Goal: Task Accomplishment & Management: Use online tool/utility

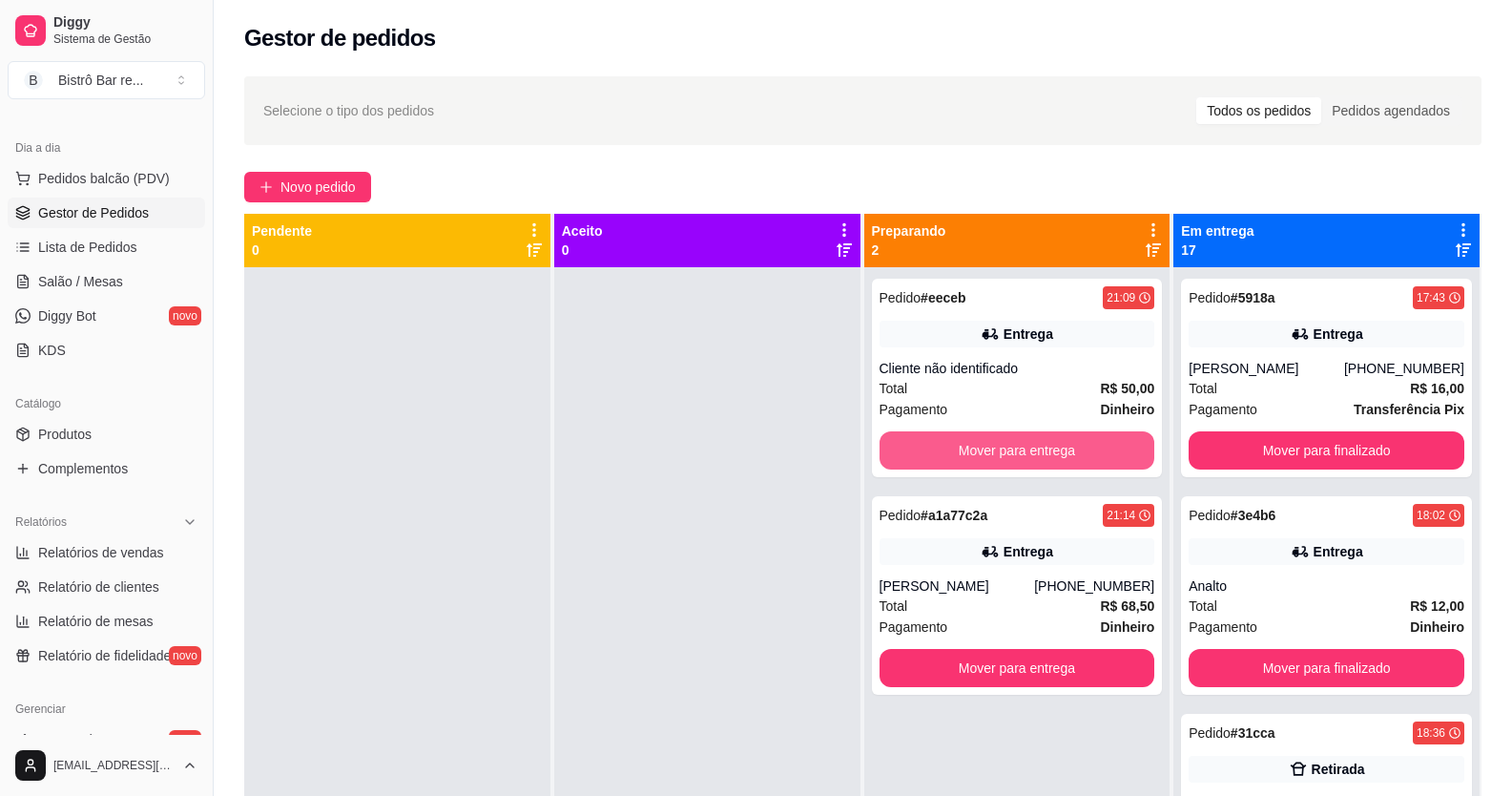
scroll to position [53, 0]
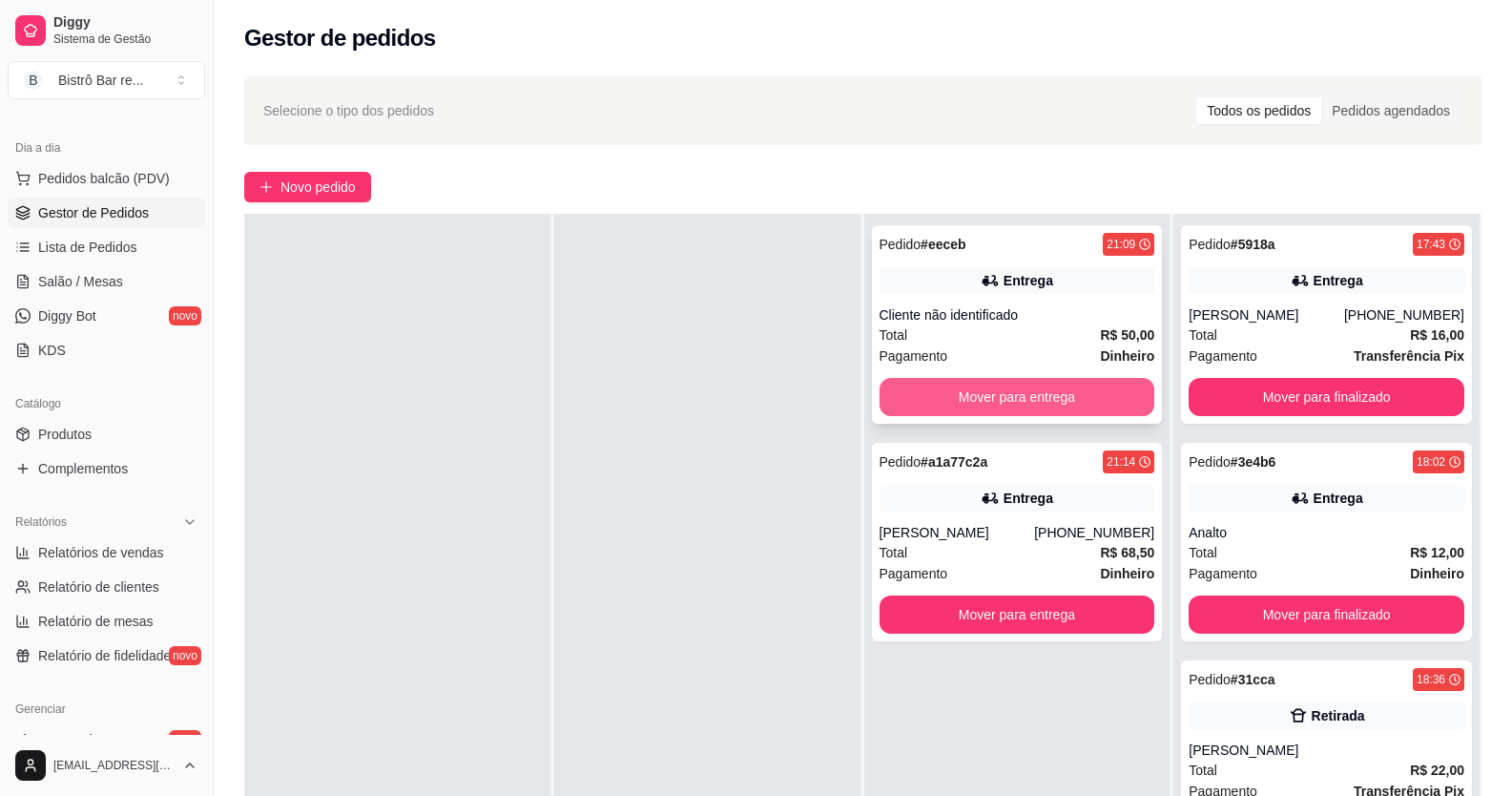
click at [926, 385] on button "Mover para entrega" at bounding box center [1017, 397] width 276 height 38
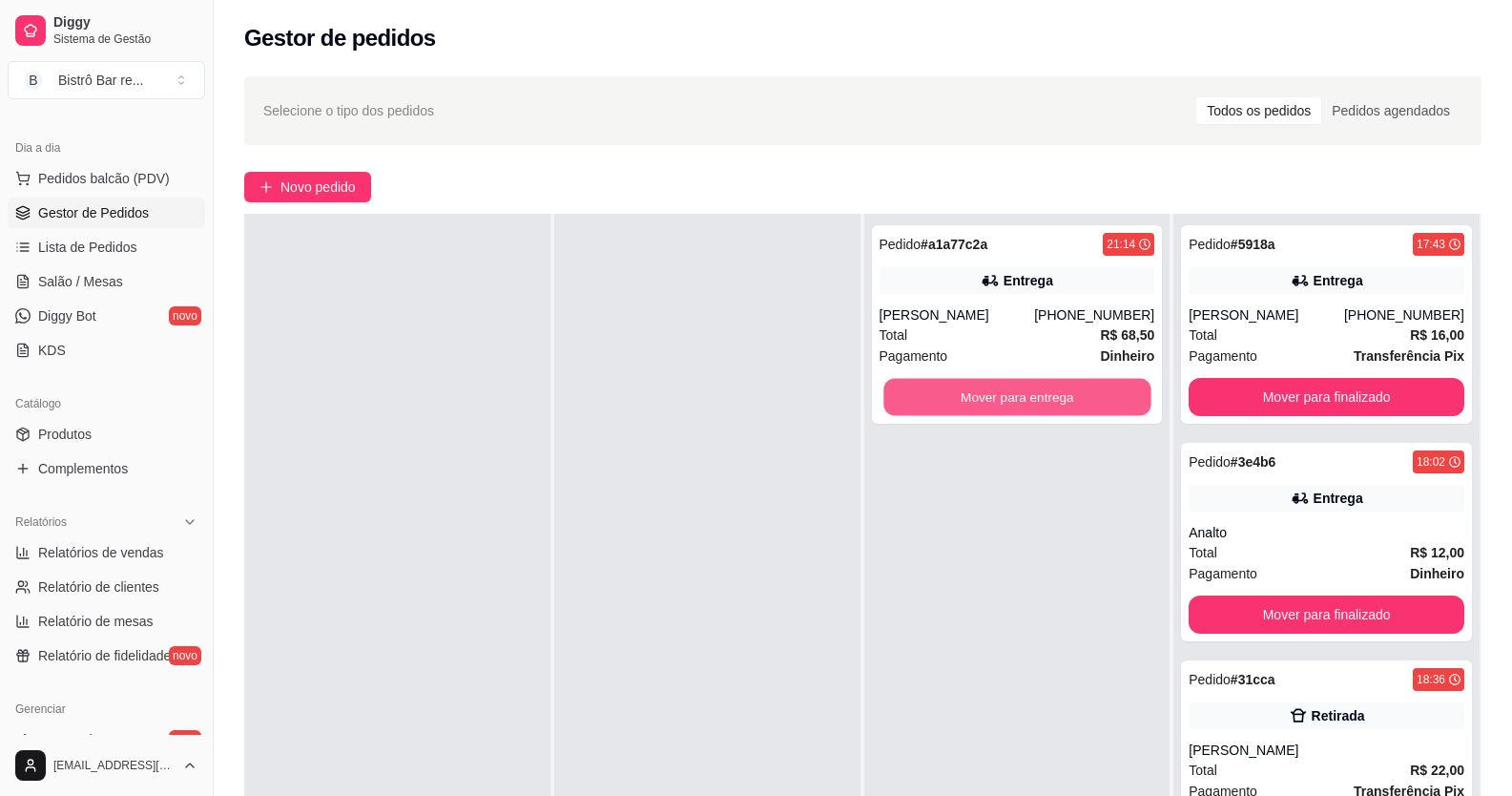
click at [926, 385] on button "Mover para entrega" at bounding box center [1016, 398] width 267 height 37
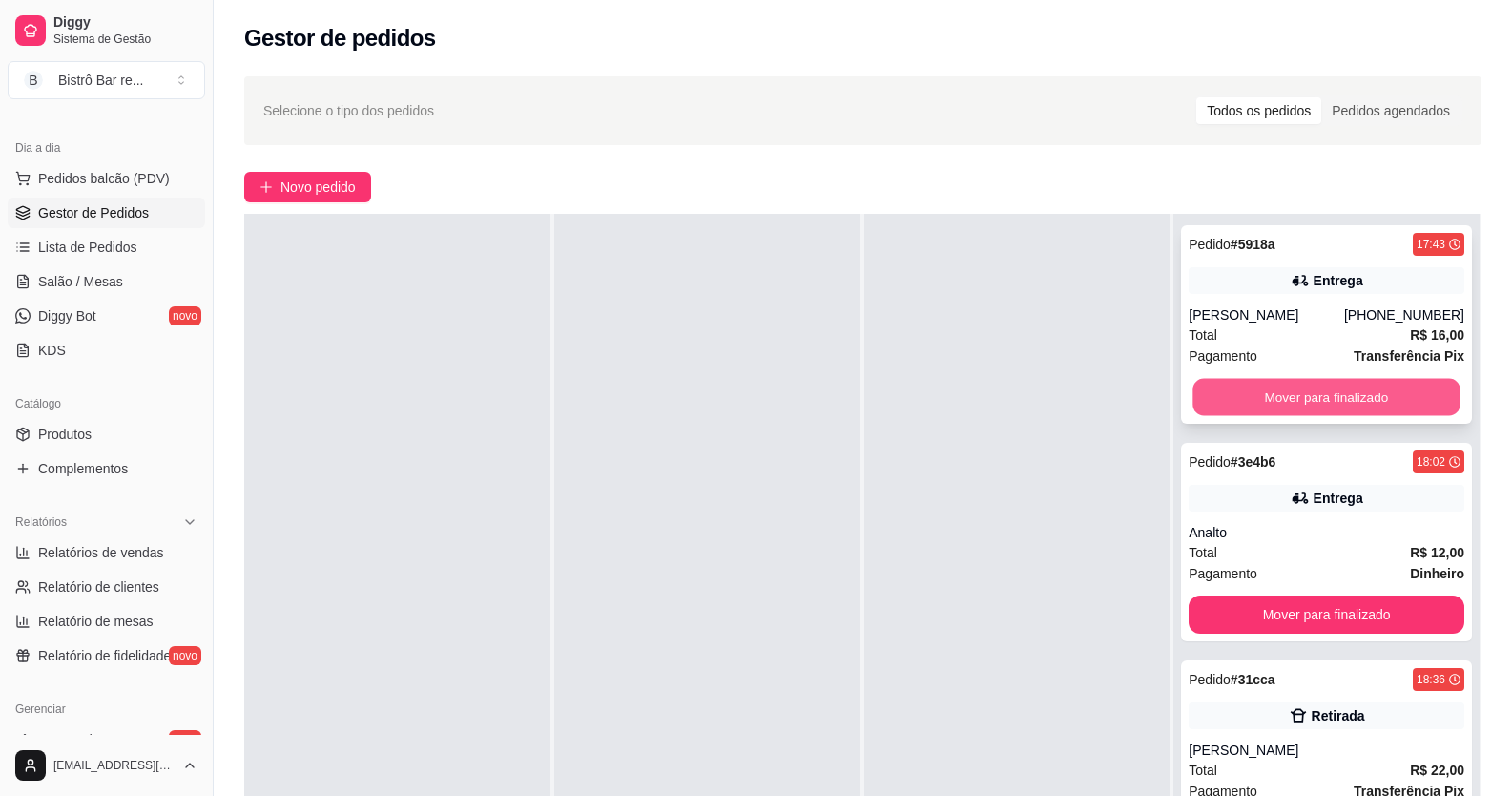
click at [1341, 400] on button "Mover para finalizado" at bounding box center [1326, 398] width 267 height 37
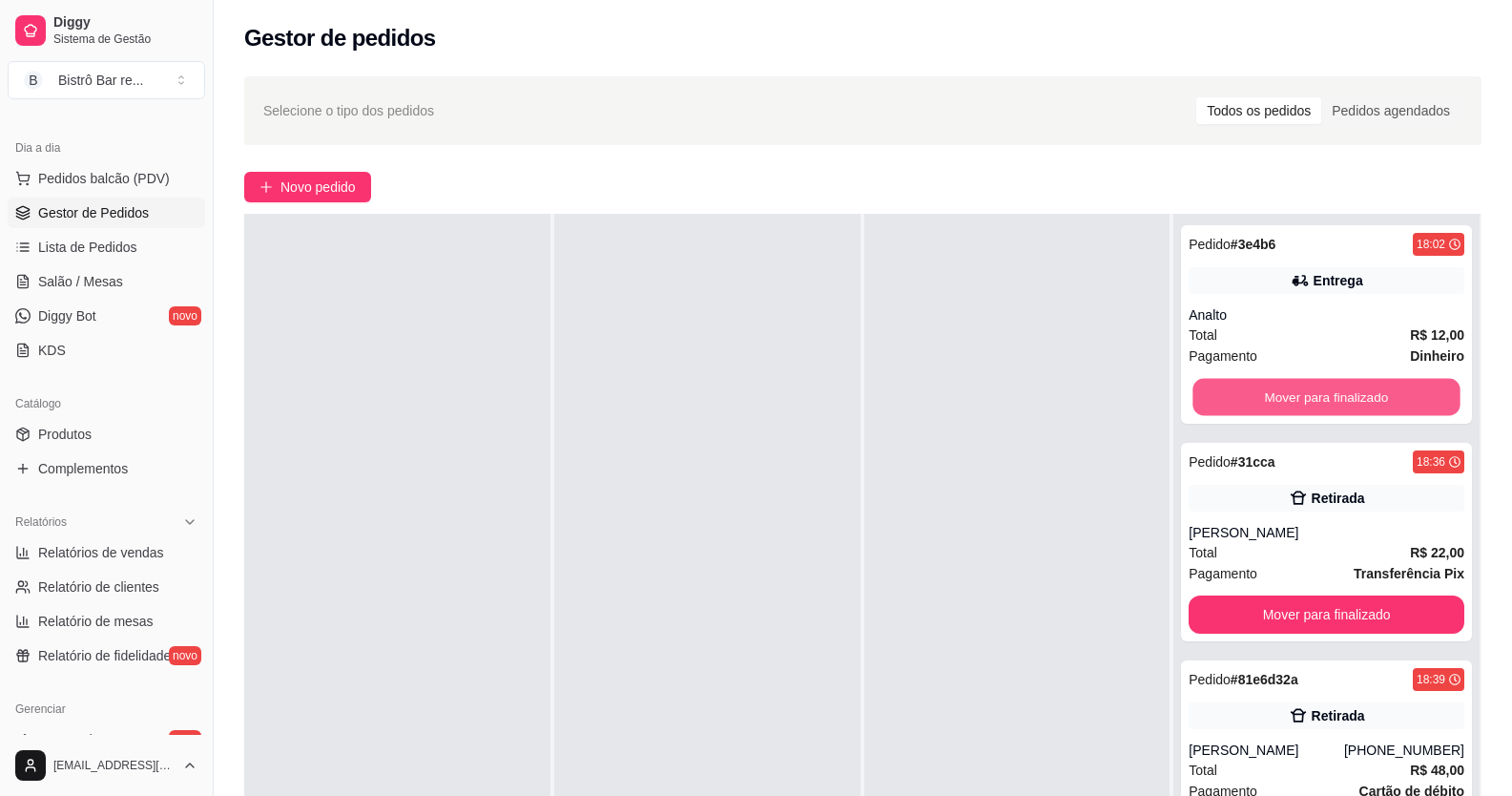
click at [1352, 400] on button "Mover para finalizado" at bounding box center [1326, 398] width 267 height 37
click at [1349, 399] on button "Mover para finalizado" at bounding box center [1326, 398] width 267 height 37
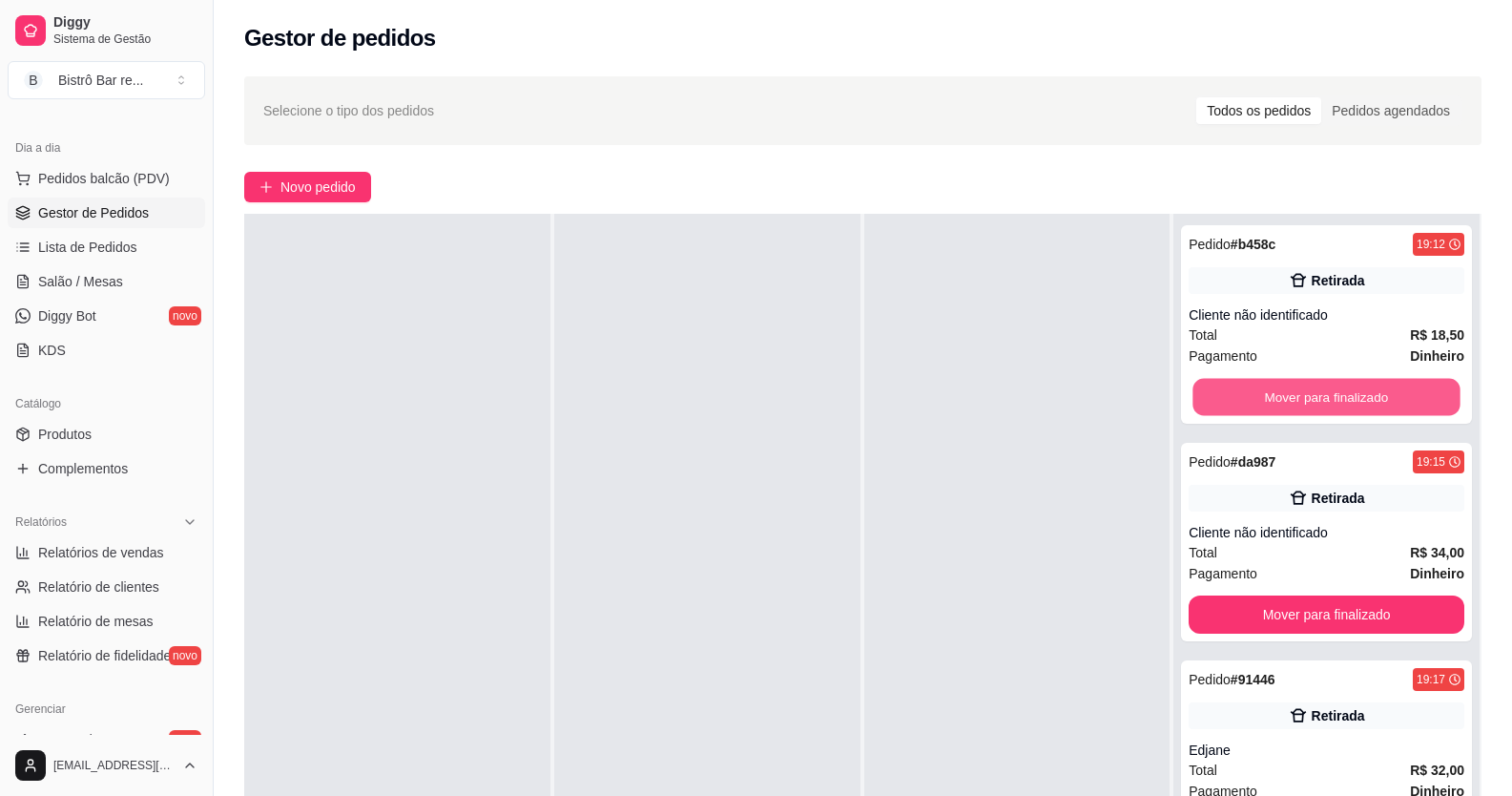
click at [1349, 399] on button "Mover para finalizado" at bounding box center [1326, 398] width 267 height 37
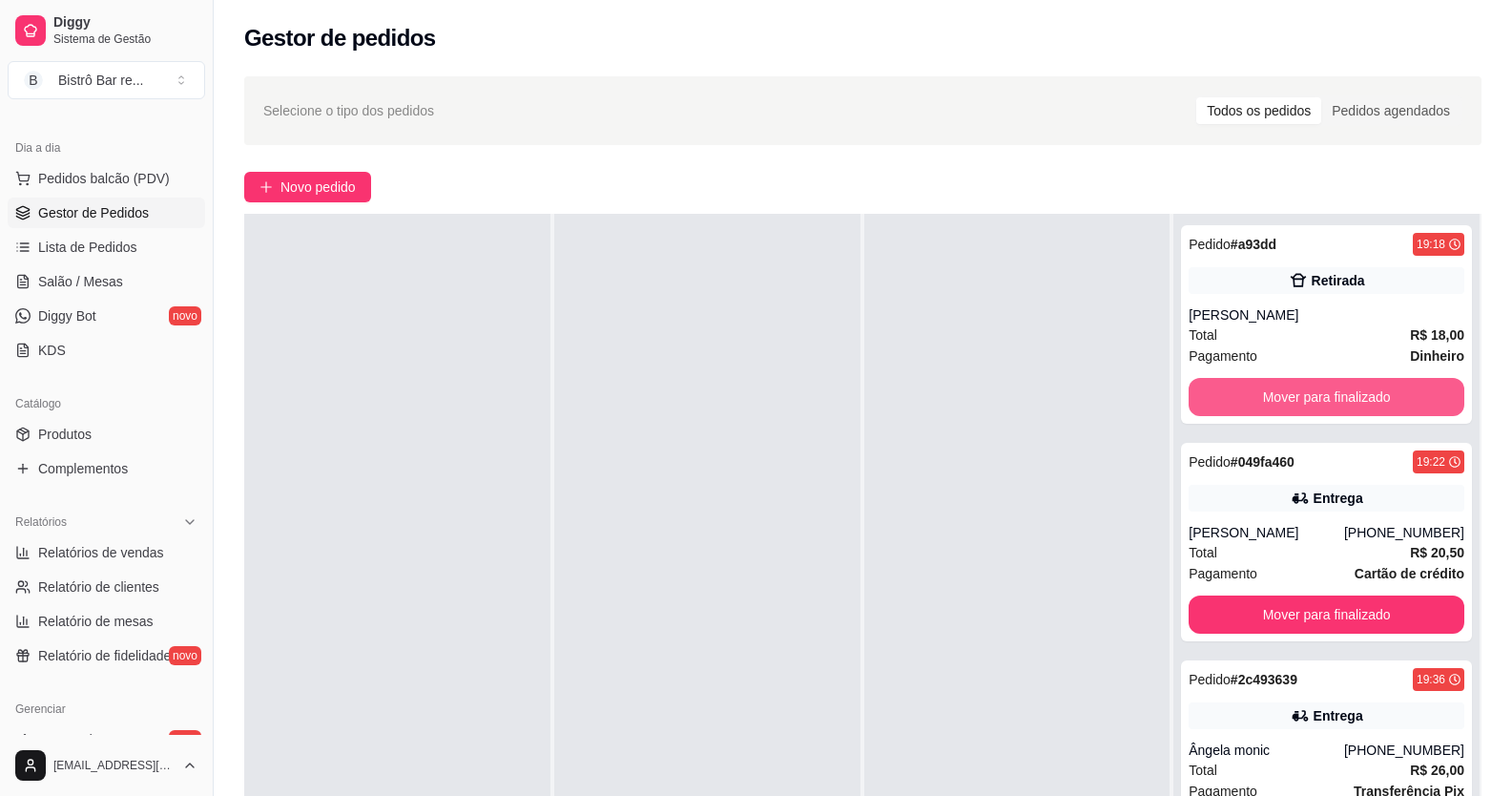
click at [1349, 399] on button "Mover para finalizado" at bounding box center [1325, 397] width 276 height 38
click at [1349, 399] on button "Mover para finalizado" at bounding box center [1326, 398] width 267 height 37
click at [1349, 399] on button "Mover para finalizado" at bounding box center [1325, 397] width 276 height 38
click at [1349, 399] on button "Mover para finalizado" at bounding box center [1326, 398] width 267 height 37
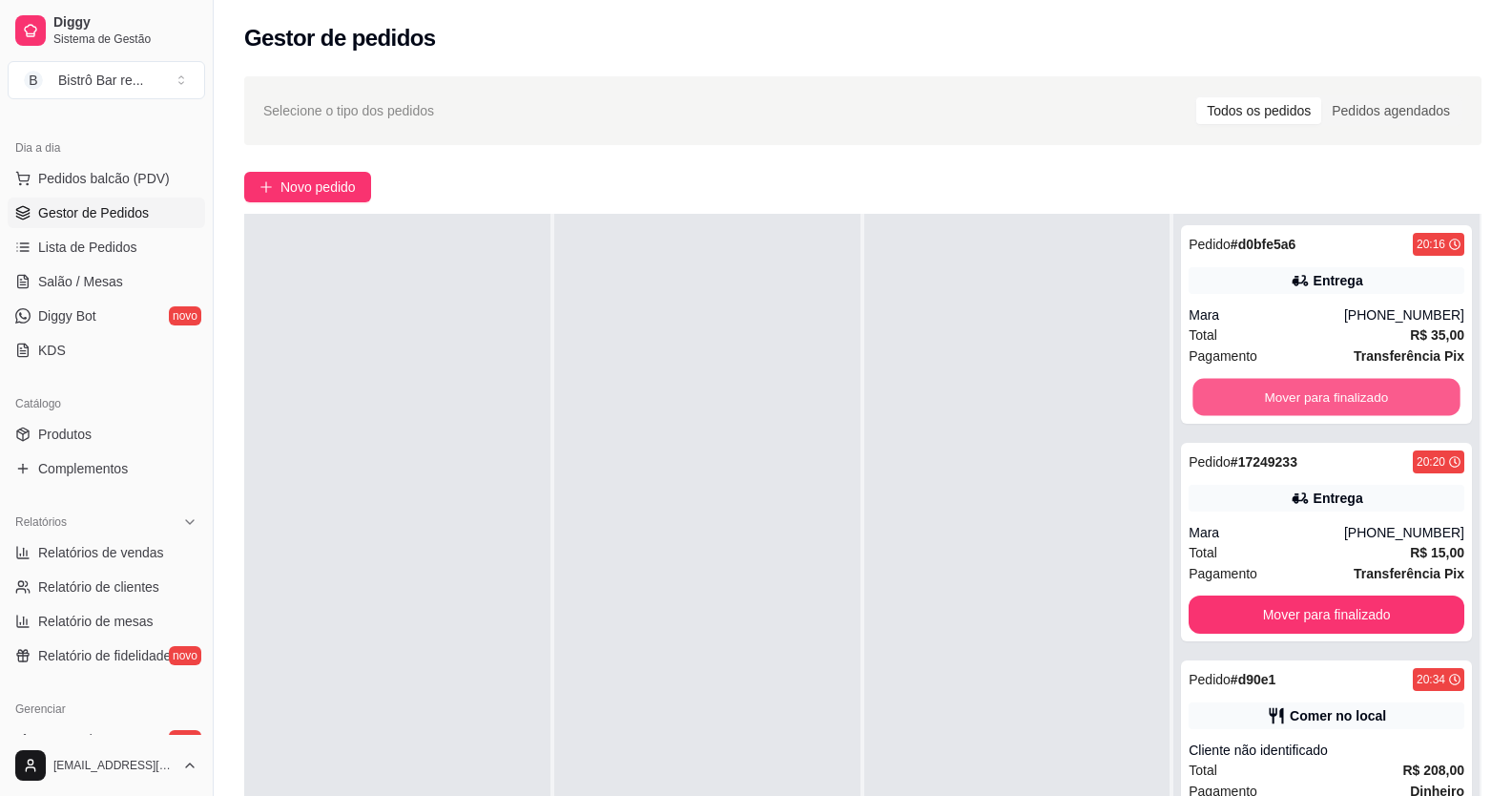
click at [1349, 399] on button "Mover para finalizado" at bounding box center [1326, 398] width 267 height 37
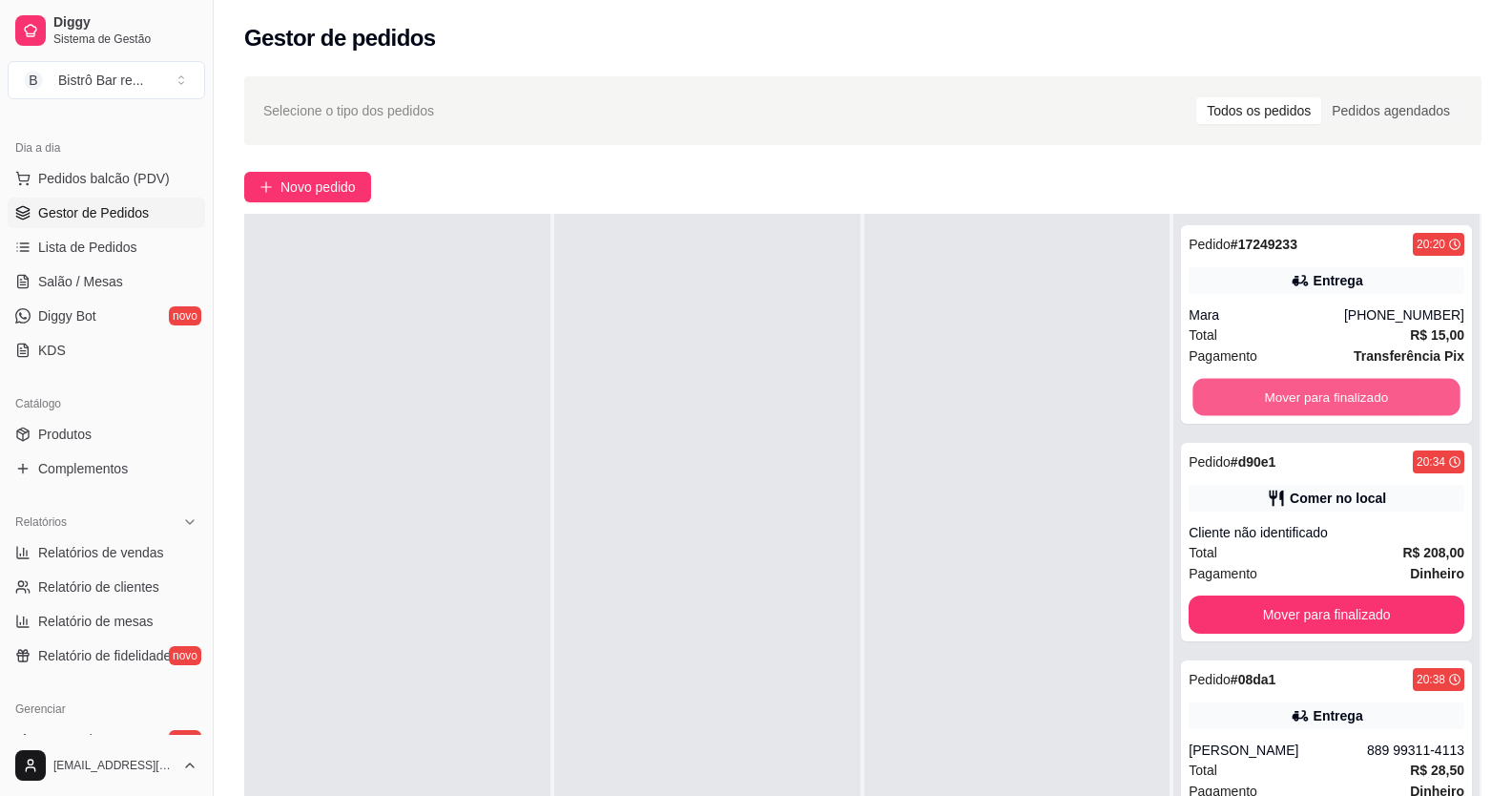
click at [1349, 399] on button "Mover para finalizado" at bounding box center [1326, 398] width 267 height 37
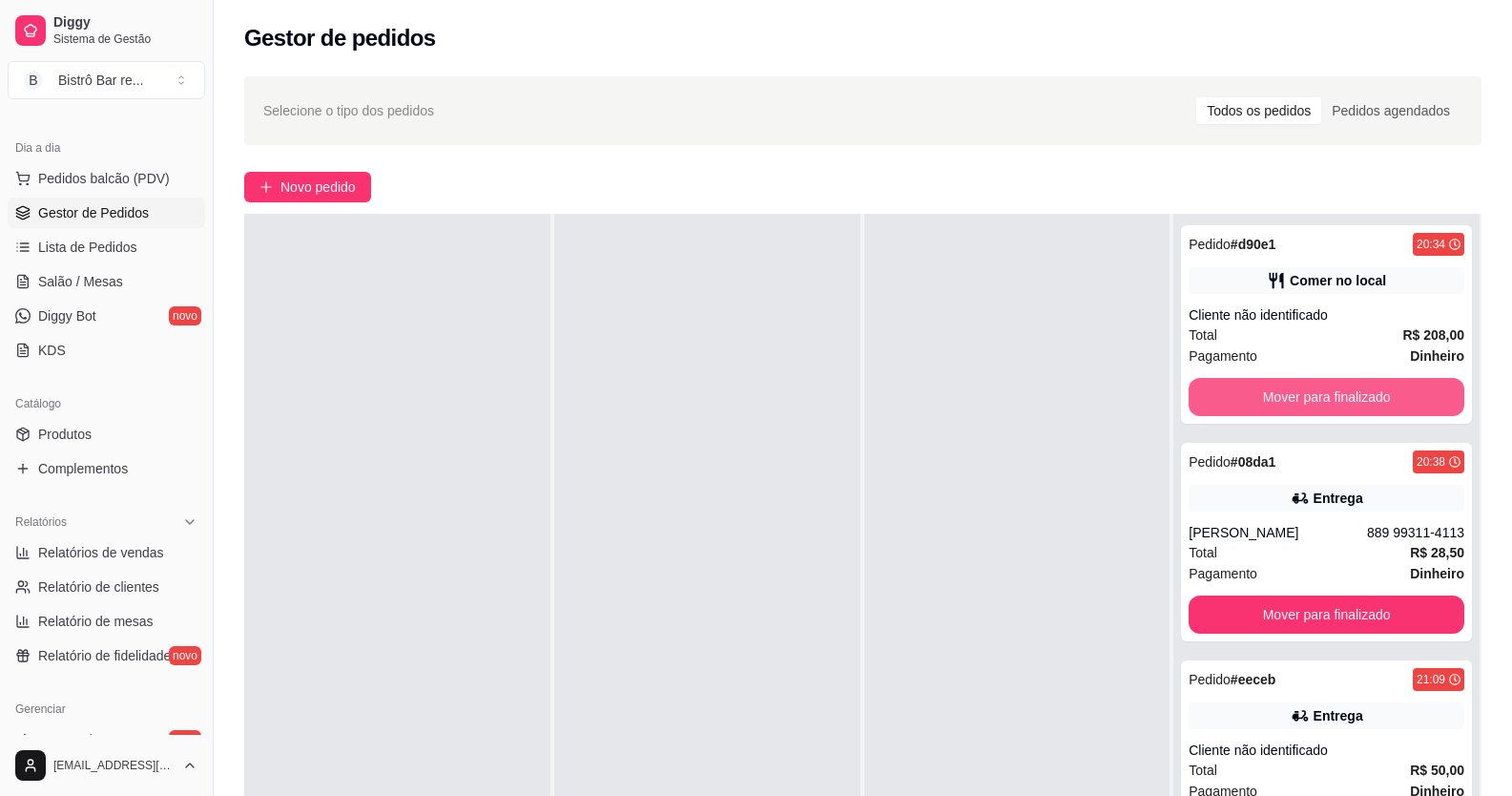
click at [1349, 399] on button "Mover para finalizado" at bounding box center [1325, 397] width 276 height 38
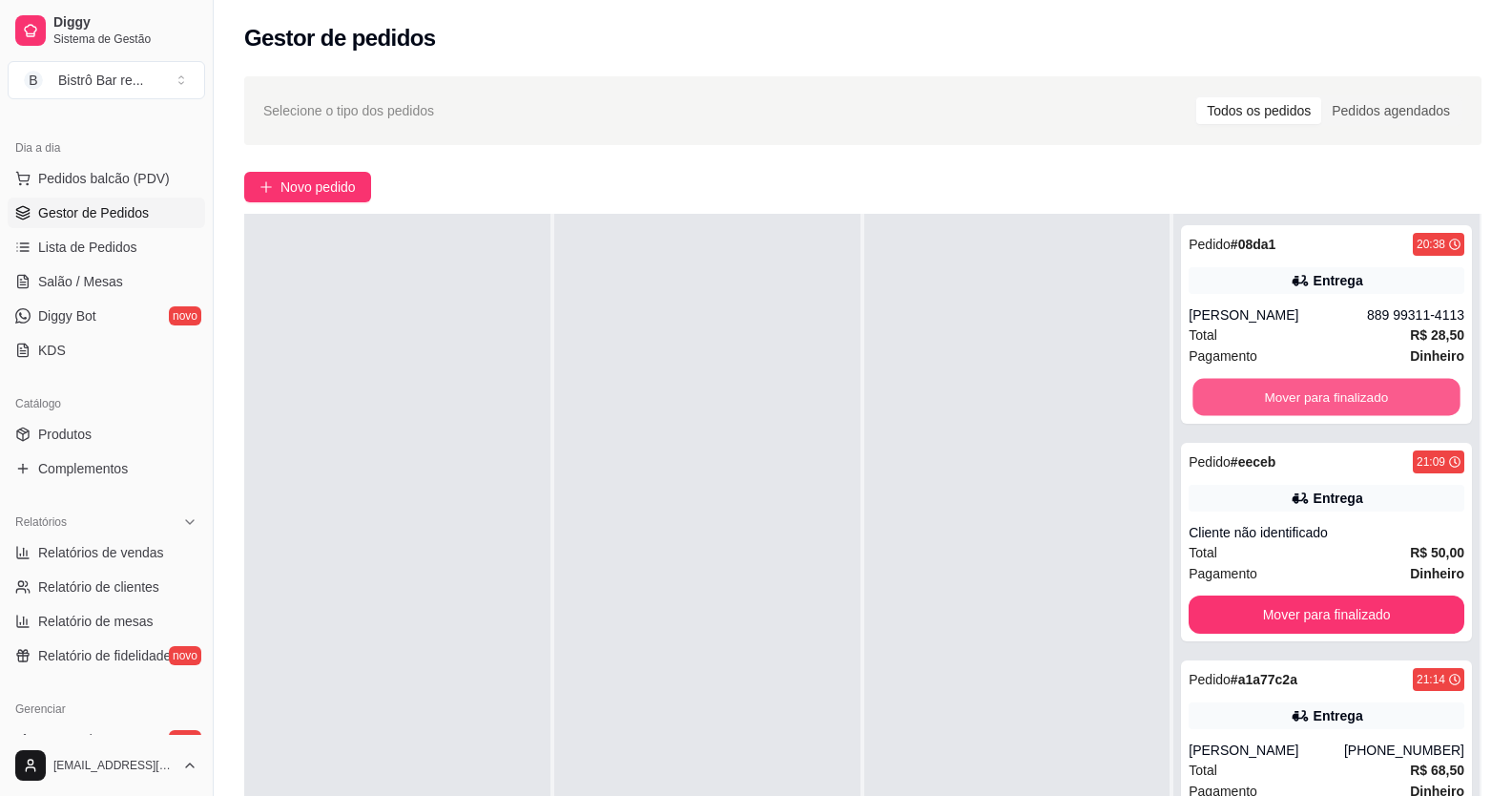
click at [1349, 399] on button "Mover para finalizado" at bounding box center [1326, 398] width 267 height 37
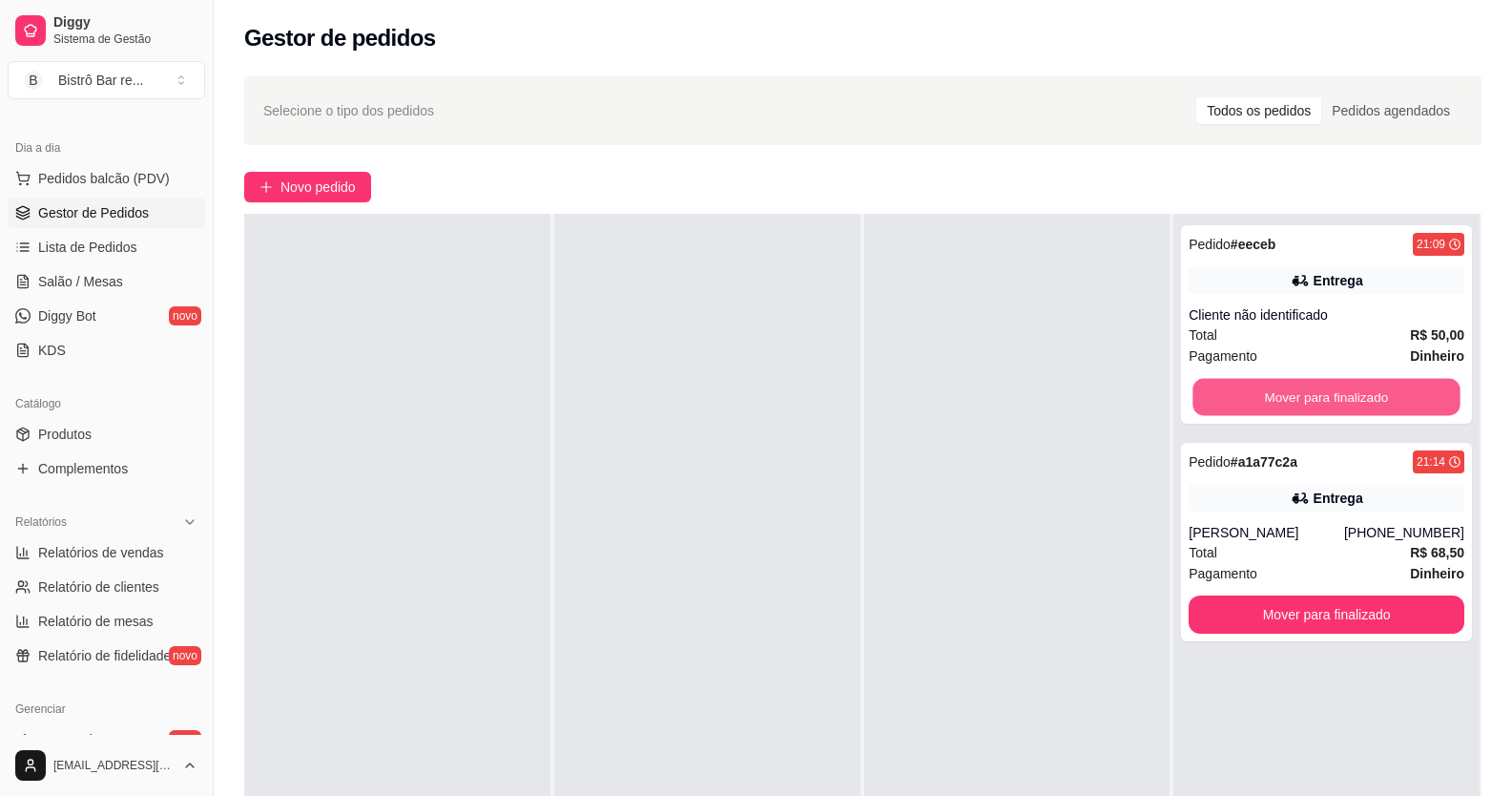
click at [1349, 399] on button "Mover para finalizado" at bounding box center [1326, 398] width 267 height 37
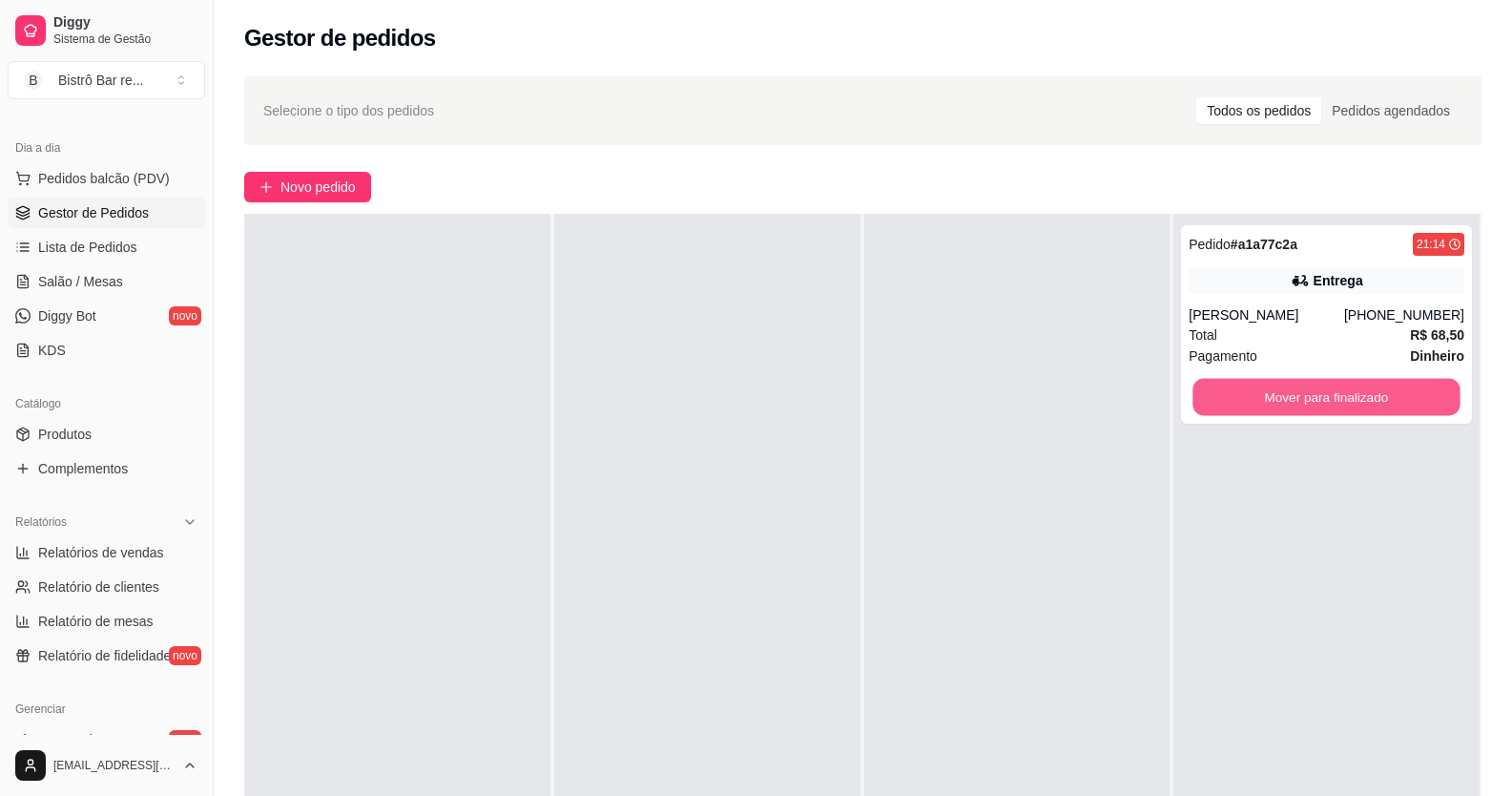
click at [1349, 399] on button "Mover para finalizado" at bounding box center [1326, 398] width 267 height 37
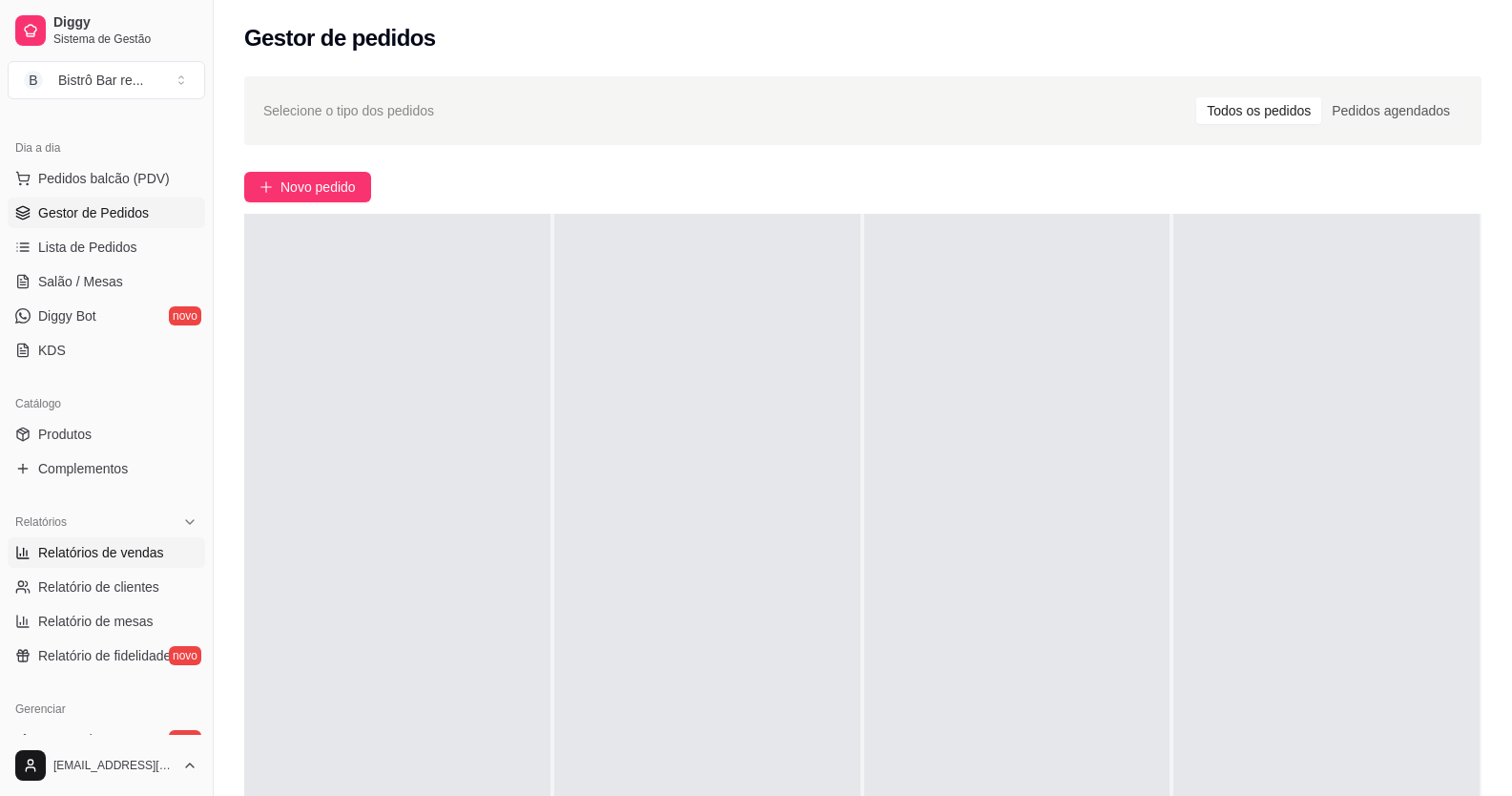
click at [133, 553] on span "Relatórios de vendas" at bounding box center [101, 552] width 126 height 19
select select "ALL"
select select "0"
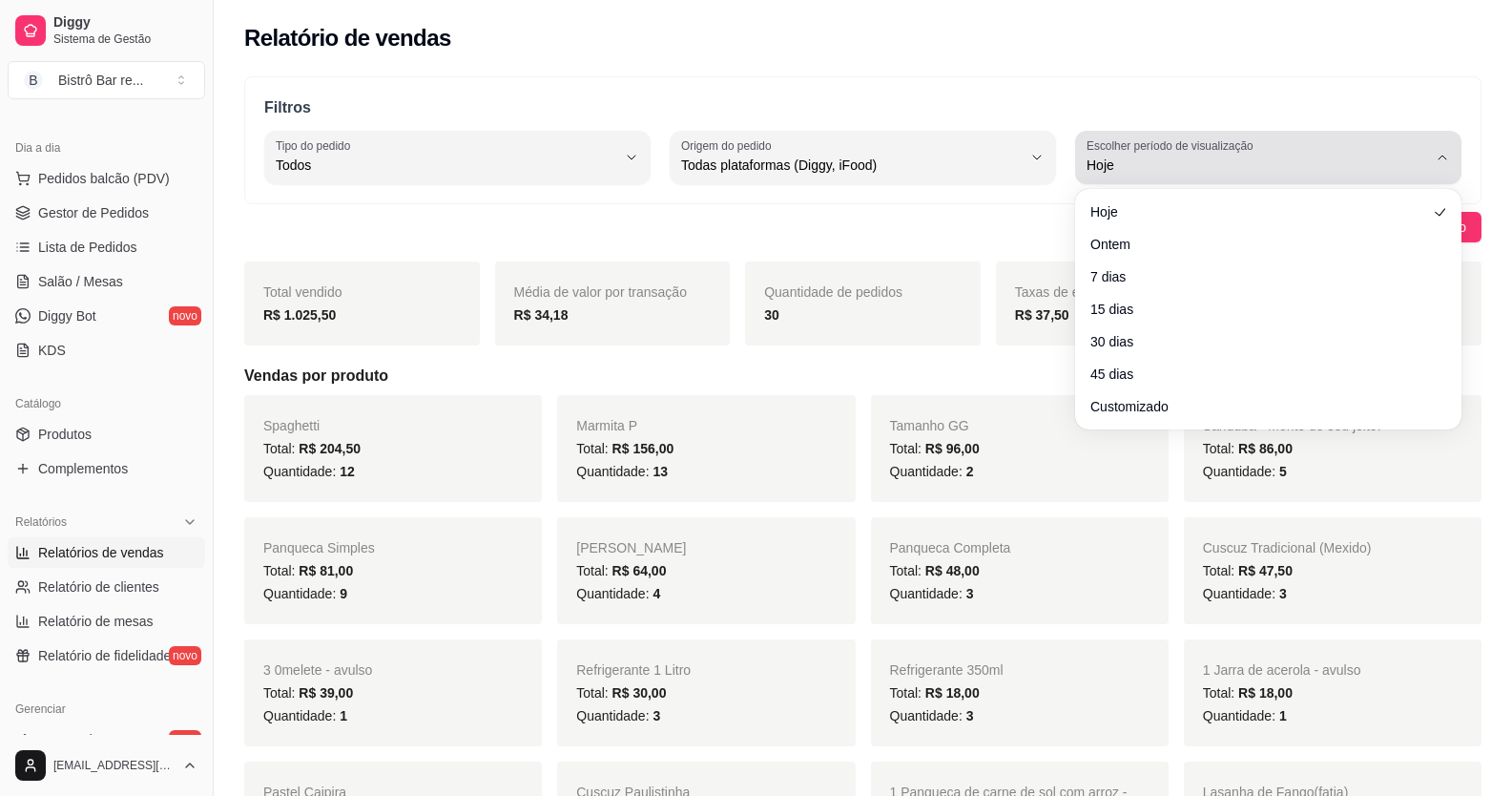
click at [1446, 154] on icon "button" at bounding box center [1442, 158] width 15 height 15
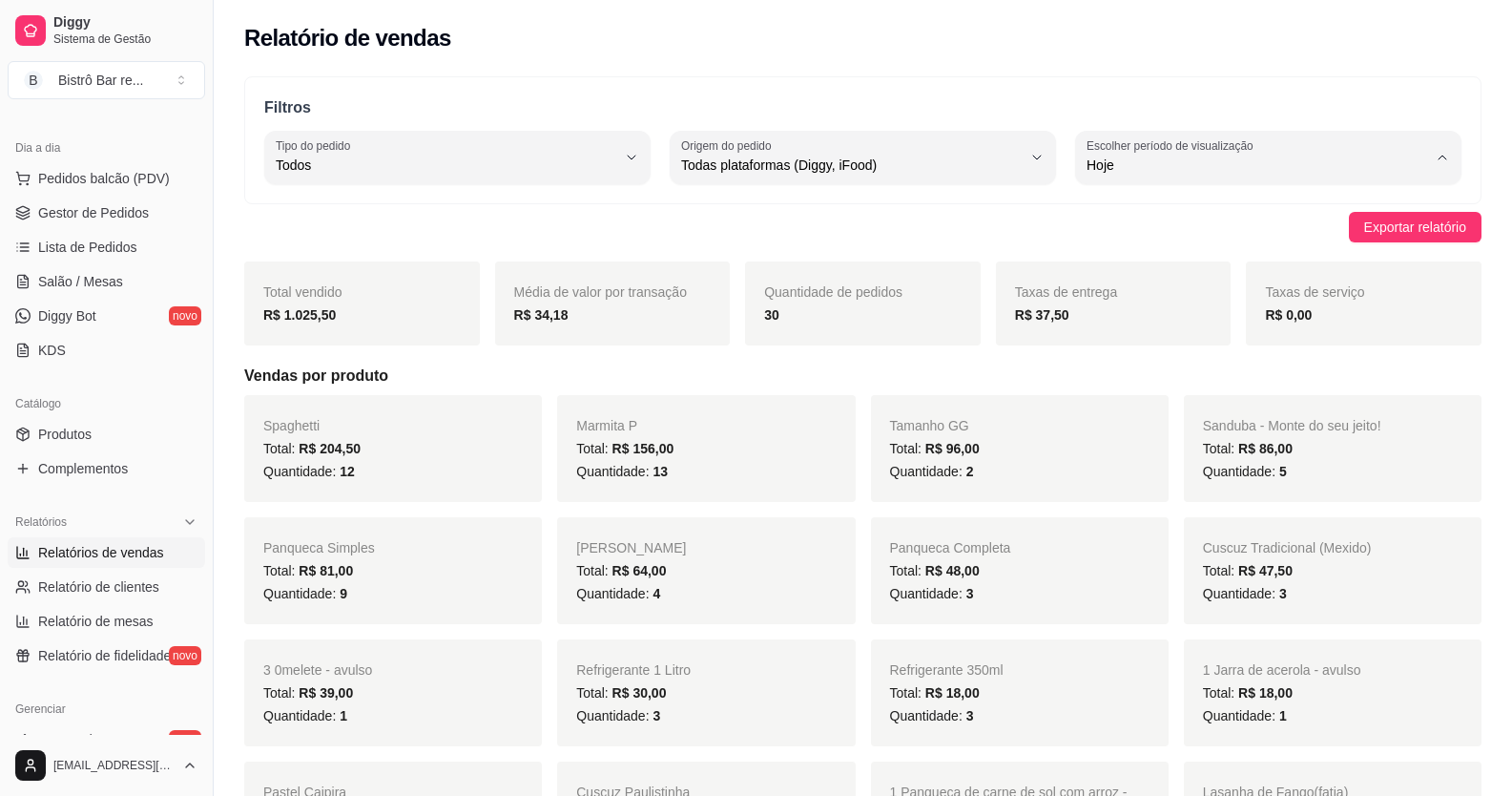
click at [1155, 242] on span "Ontem" at bounding box center [1258, 242] width 323 height 18
type input "1"
select select "1"
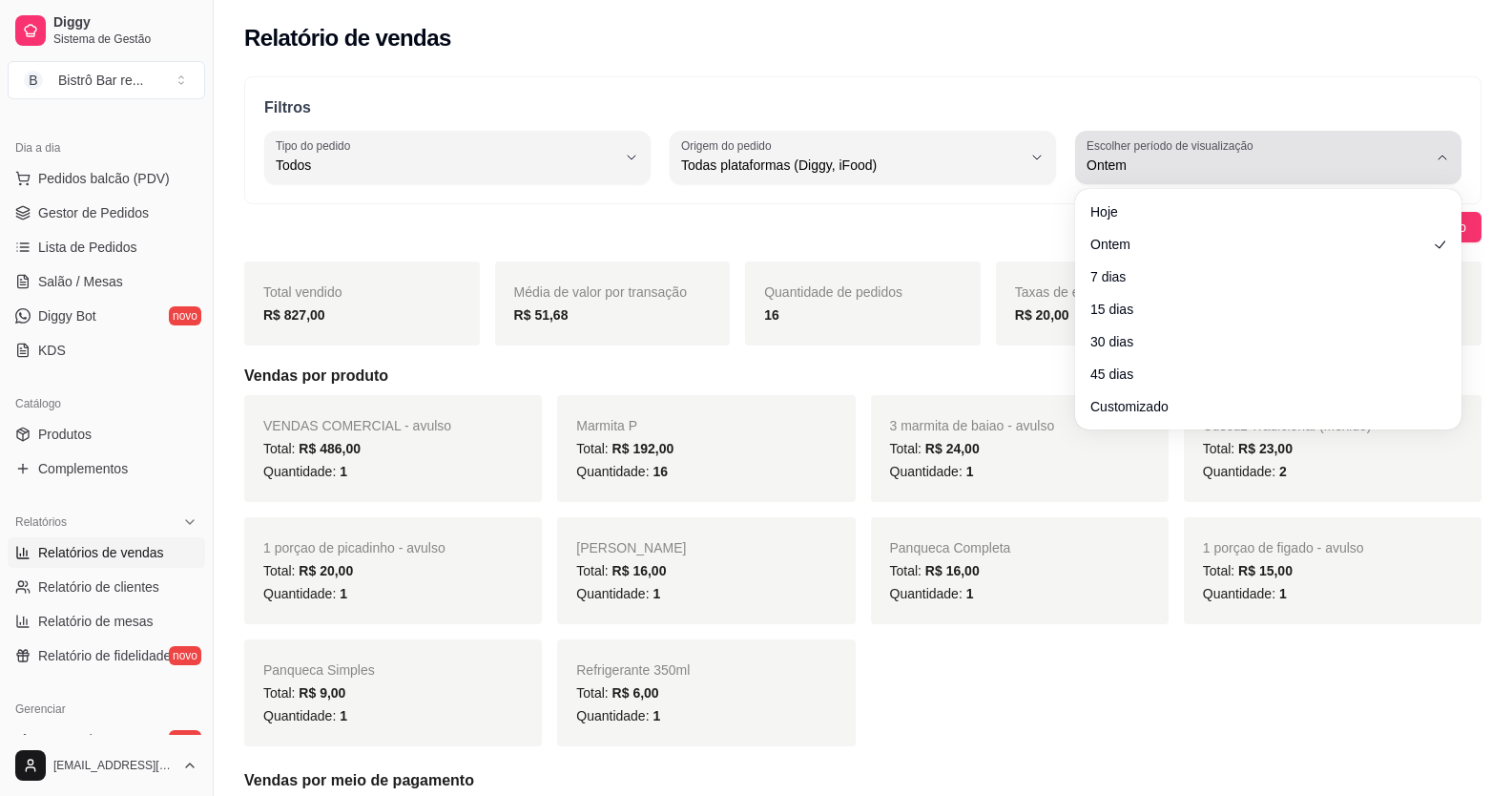
click at [1443, 154] on icon "button" at bounding box center [1442, 158] width 15 height 15
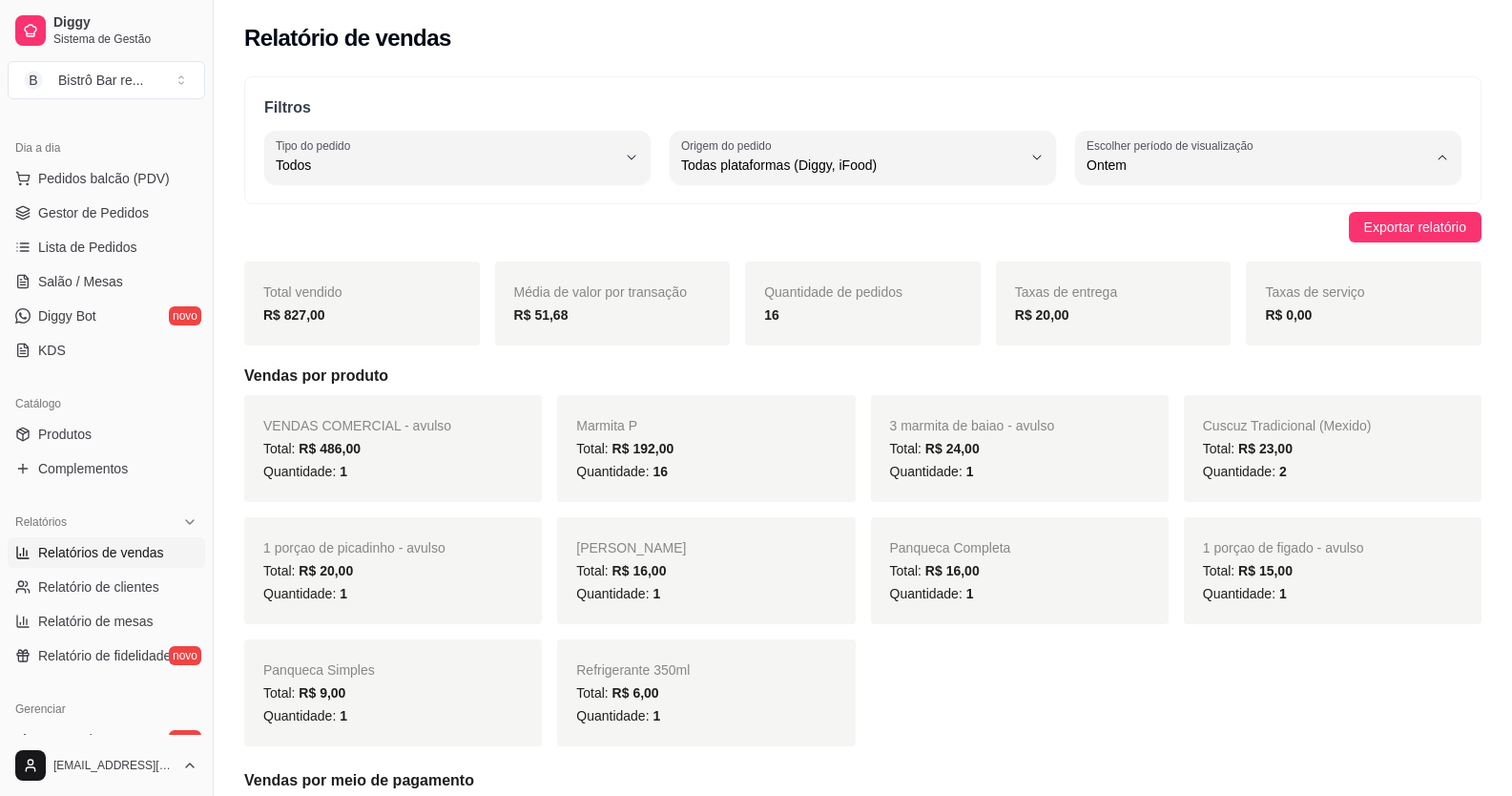
click at [1103, 203] on span "Hoje" at bounding box center [1258, 210] width 323 height 18
type input "0"
select select "0"
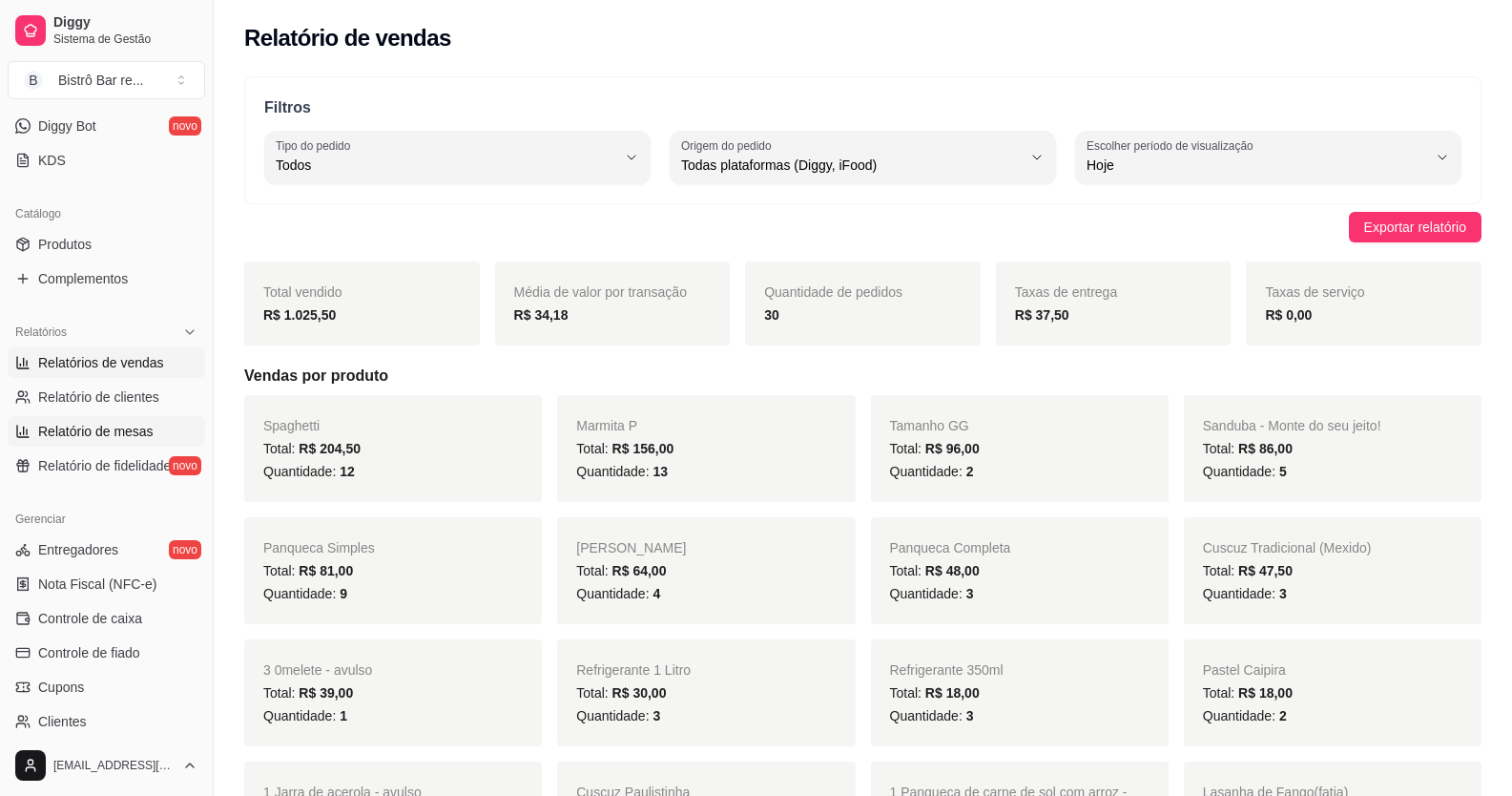
scroll to position [382, 0]
click at [105, 620] on span "Controle de caixa" at bounding box center [90, 617] width 104 height 19
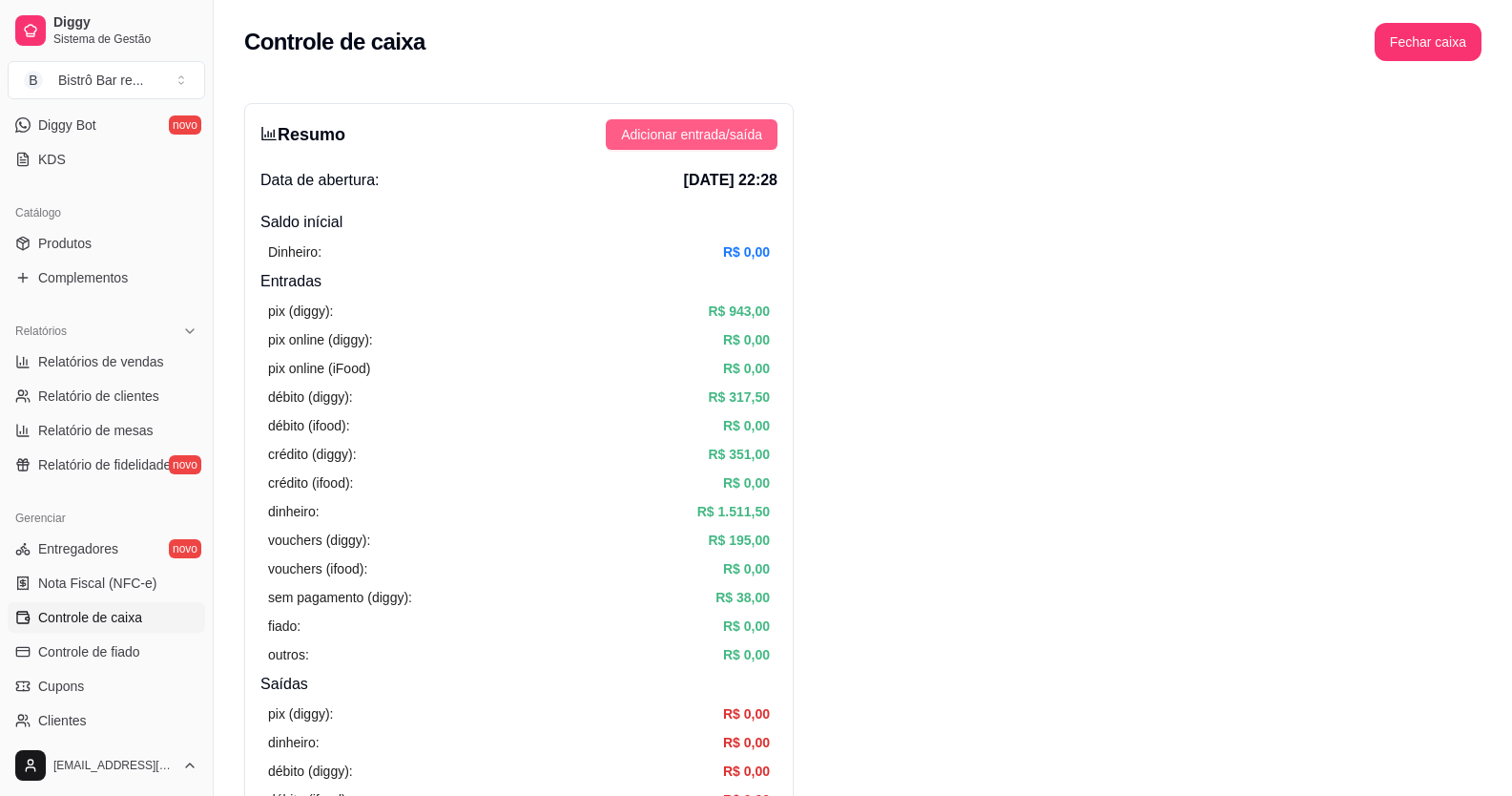
click at [685, 131] on span "Adicionar entrada/saída" at bounding box center [691, 134] width 141 height 21
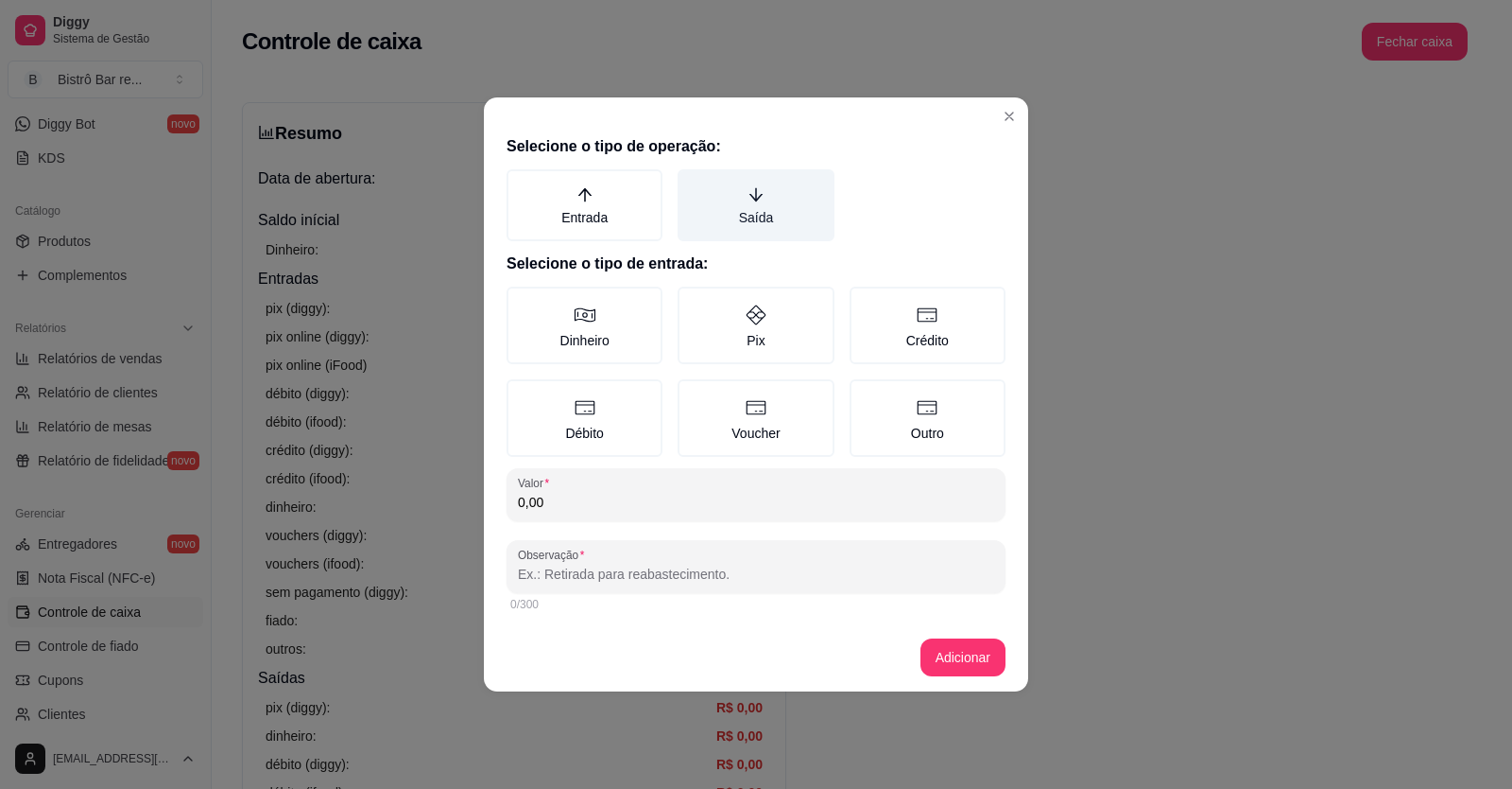
click at [738, 217] on label "Saída" at bounding box center [755, 205] width 156 height 72
click at [692, 183] on button "Saída" at bounding box center [684, 176] width 15 height 15
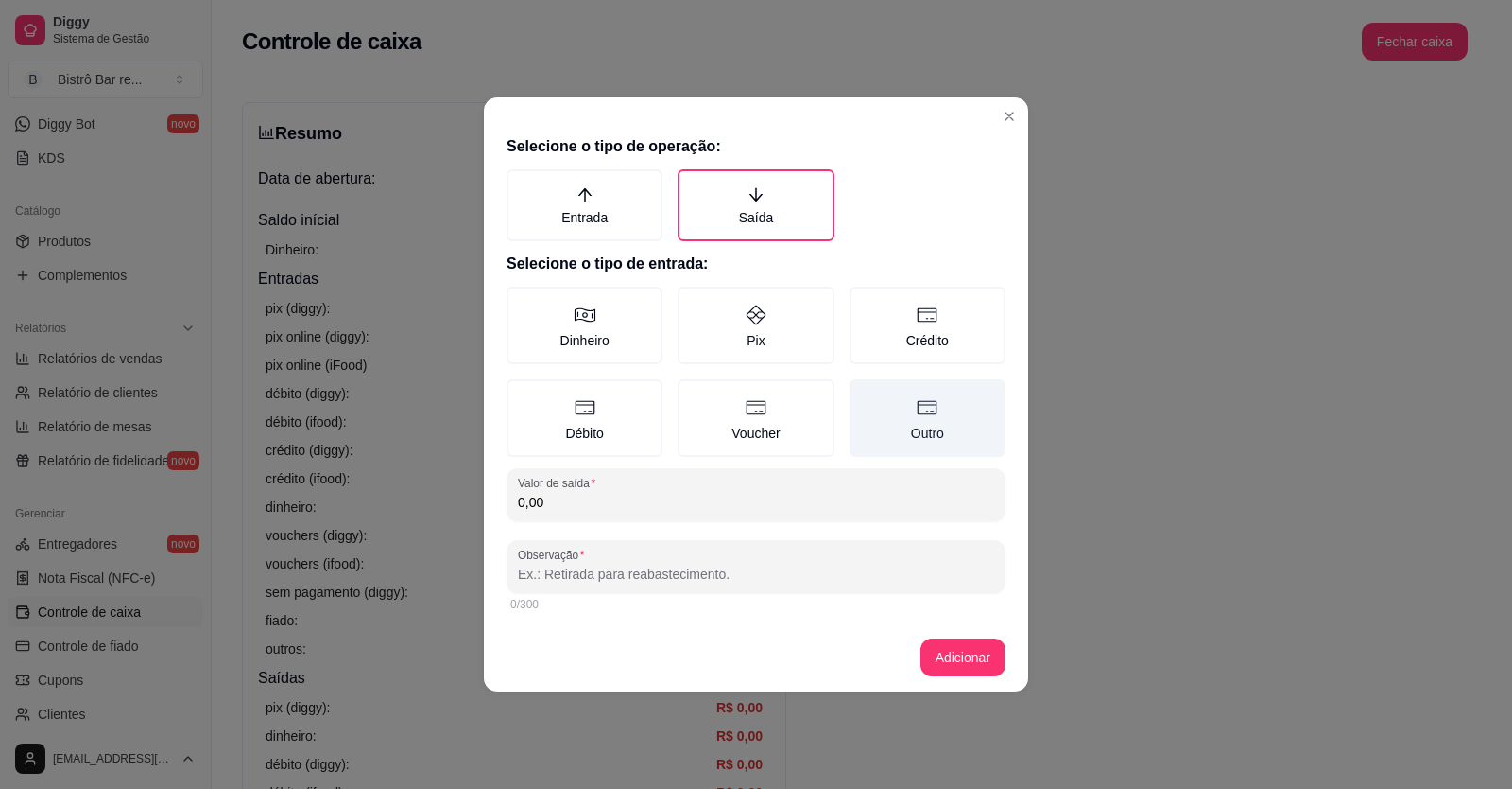
click at [939, 401] on icon at bounding box center [928, 407] width 23 height 23
click at [864, 393] on button "Outro" at bounding box center [857, 386] width 15 height 15
click at [555, 502] on input "0,00" at bounding box center [756, 502] width 476 height 19
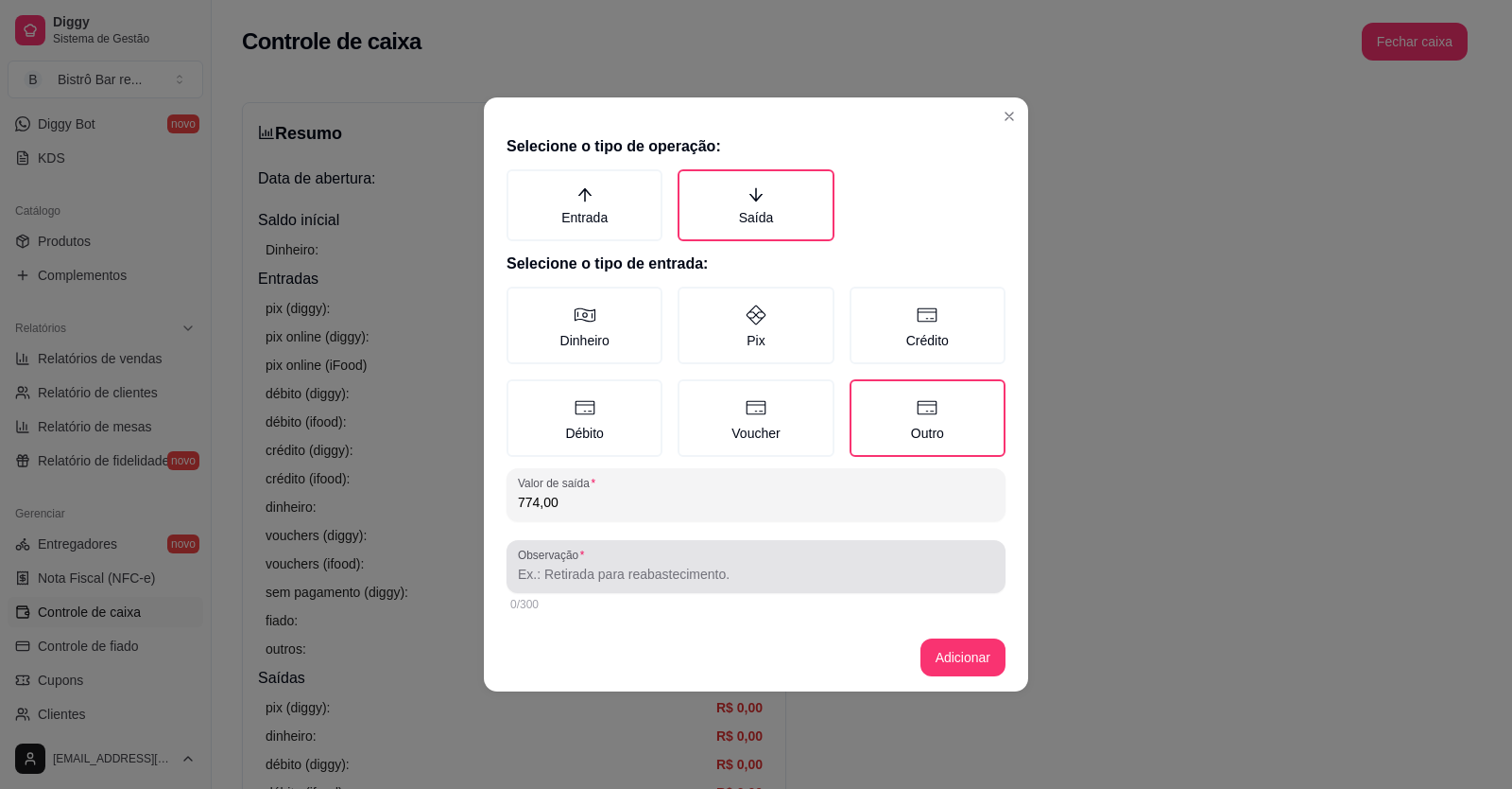
type input "774,00"
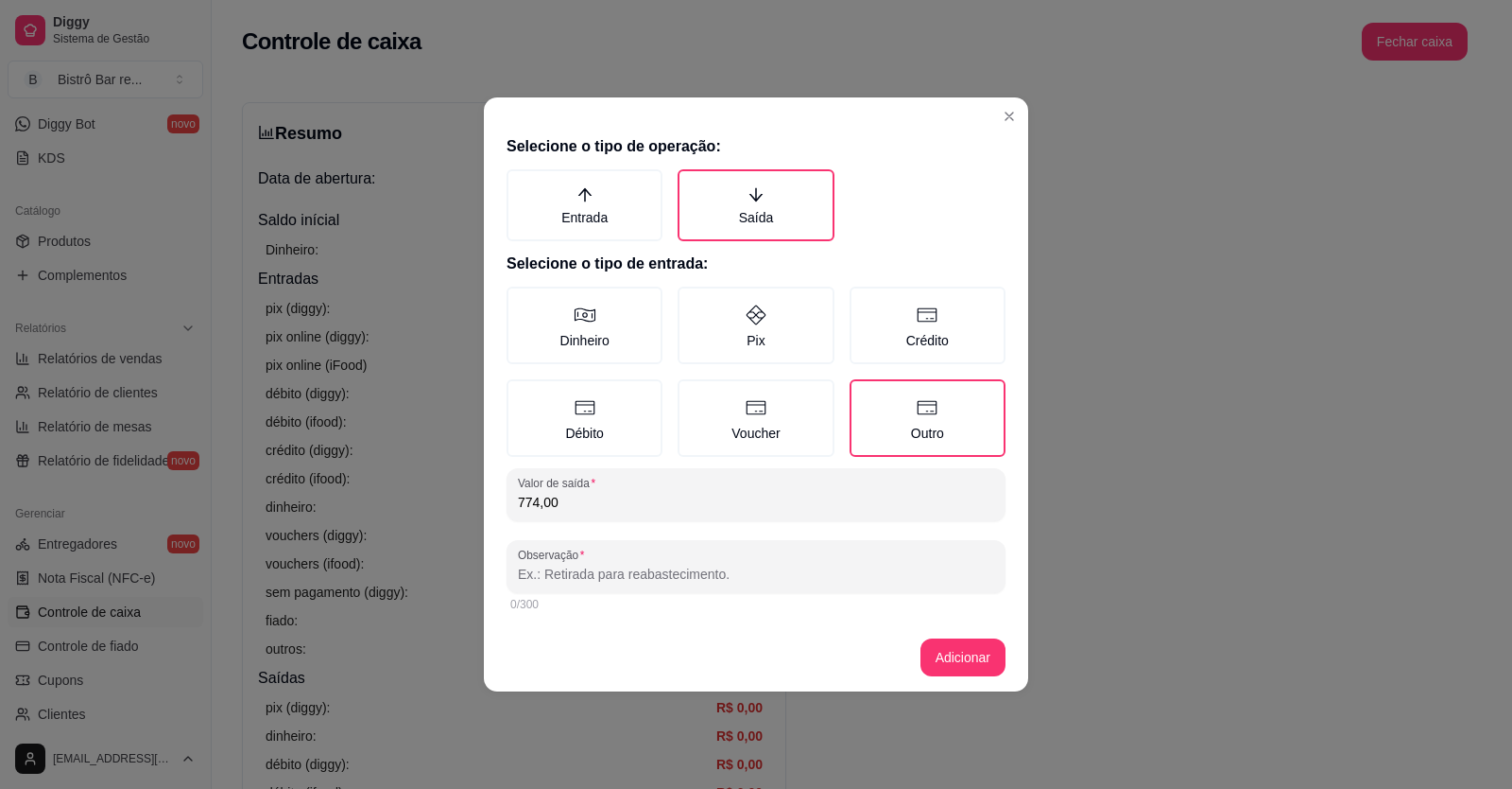
click at [520, 567] on input "Observação" at bounding box center [756, 574] width 476 height 19
type input "DESPESAS"
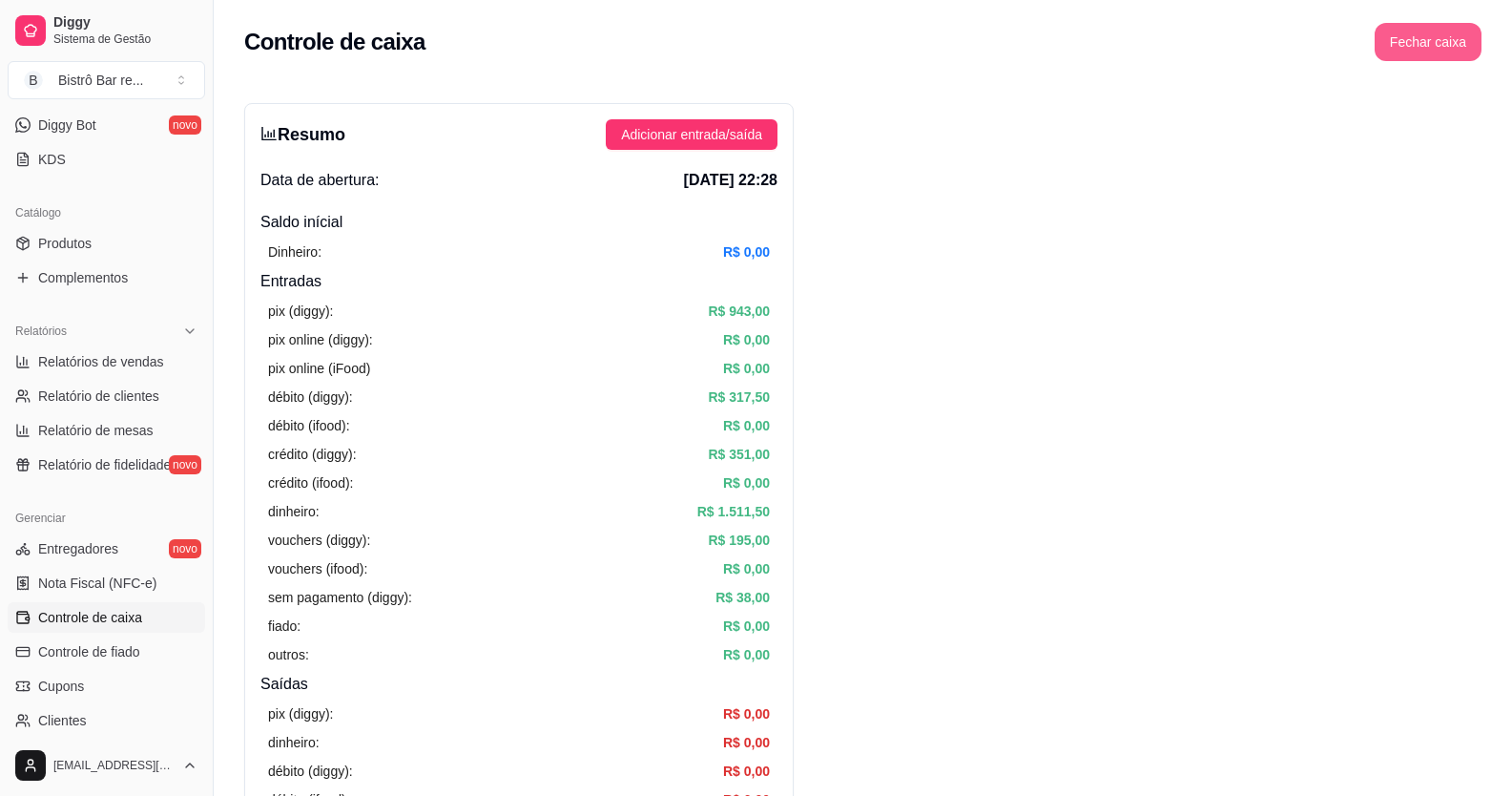
click at [1454, 49] on button "Fechar caixa" at bounding box center [1428, 42] width 106 height 38
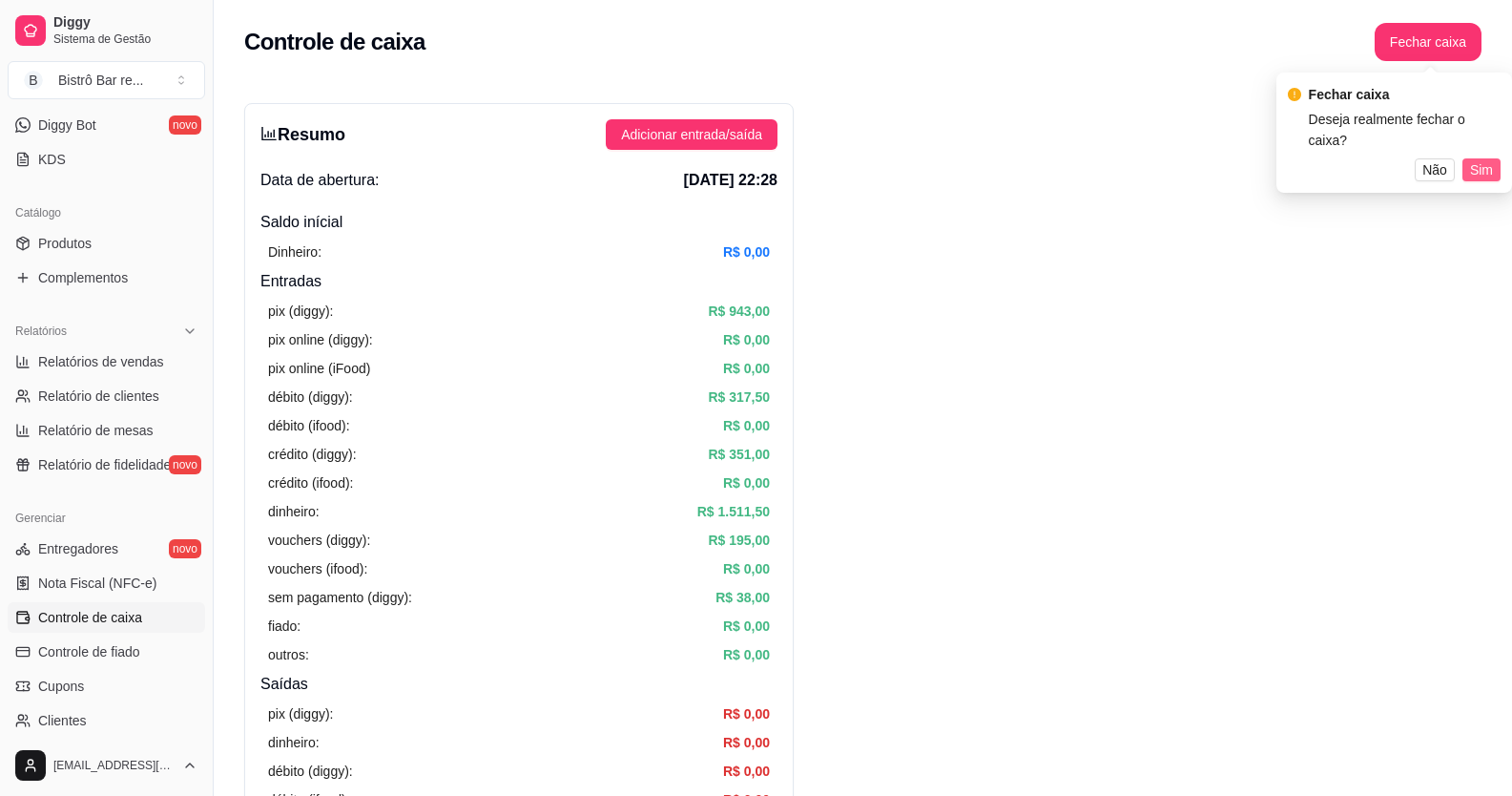
click at [1475, 160] on span "Sim" at bounding box center [1481, 170] width 23 height 21
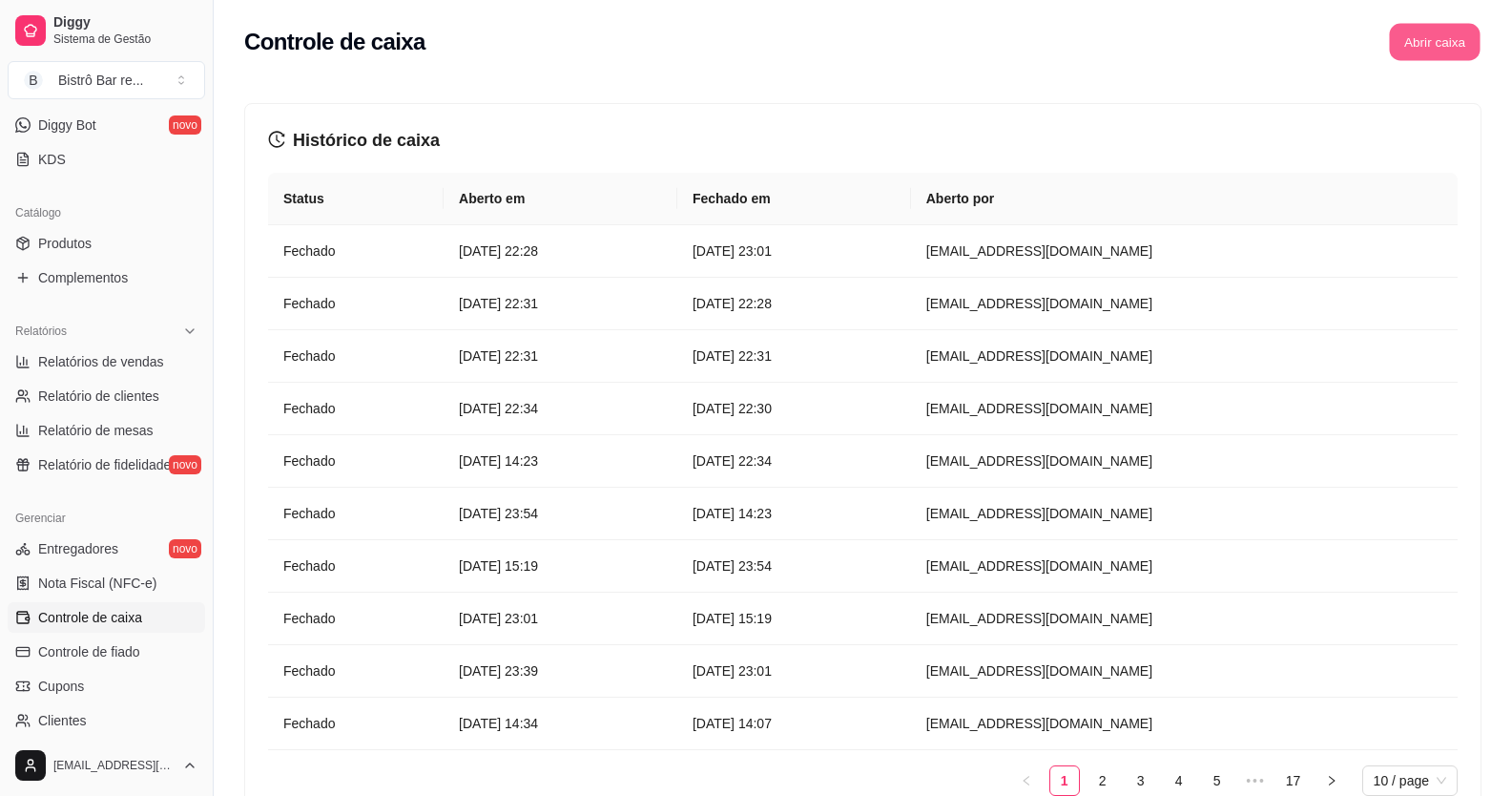
click at [1451, 47] on button "Abrir caixa" at bounding box center [1434, 43] width 91 height 37
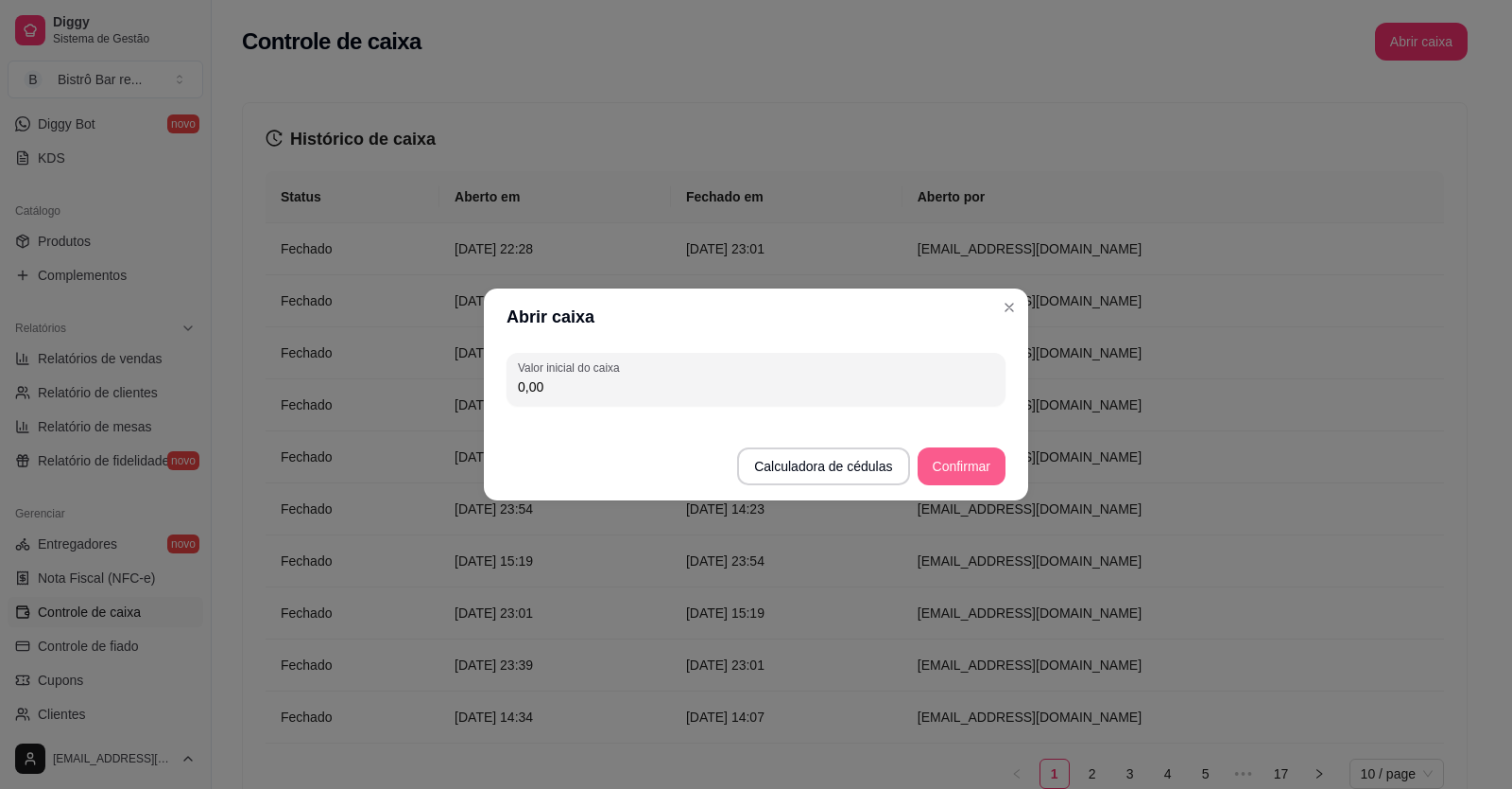
click at [971, 468] on button "Confirmar" at bounding box center [962, 466] width 88 height 37
